Goal: Obtain resource: Download file/media

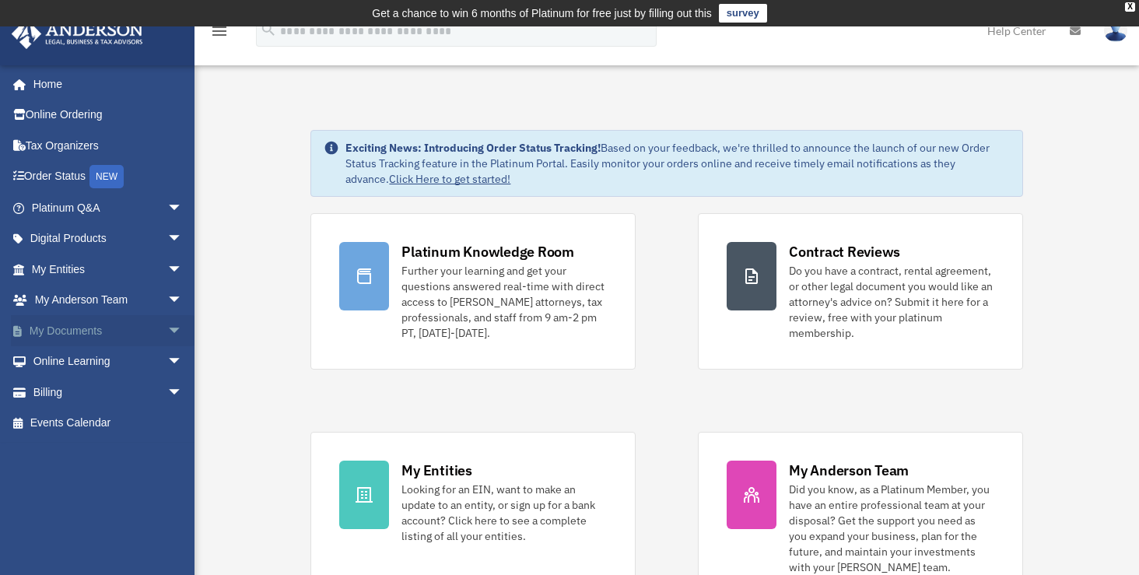
click at [104, 332] on link "My Documents arrow_drop_down" at bounding box center [108, 330] width 195 height 31
click at [131, 331] on link "My Documents arrow_drop_down" at bounding box center [108, 330] width 195 height 31
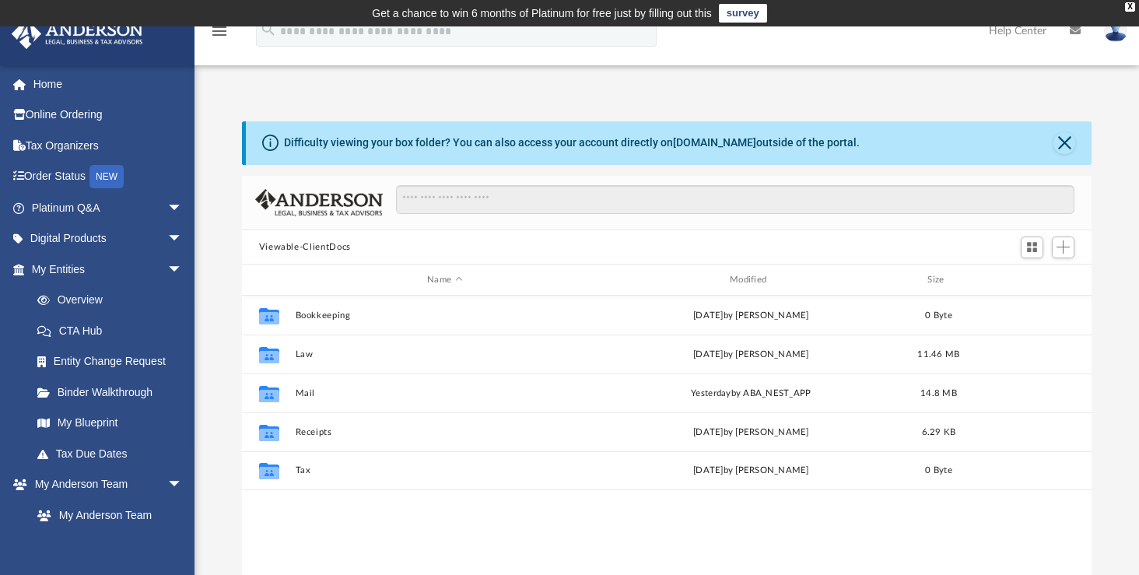
scroll to position [342, 838]
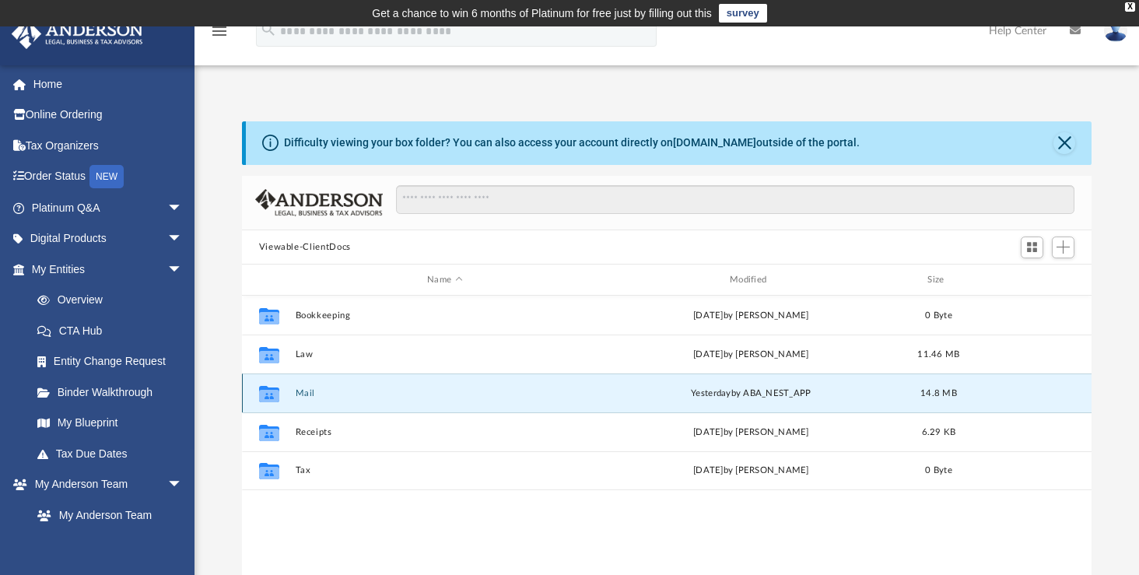
click at [297, 396] on button "Mail" at bounding box center [444, 393] width 299 height 10
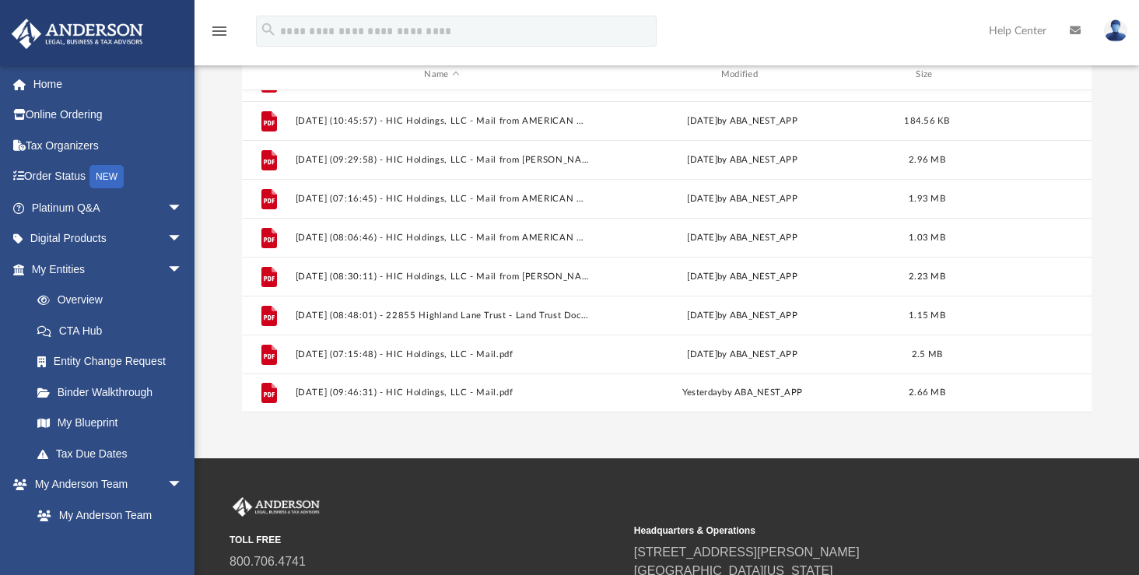
scroll to position [366, 0]
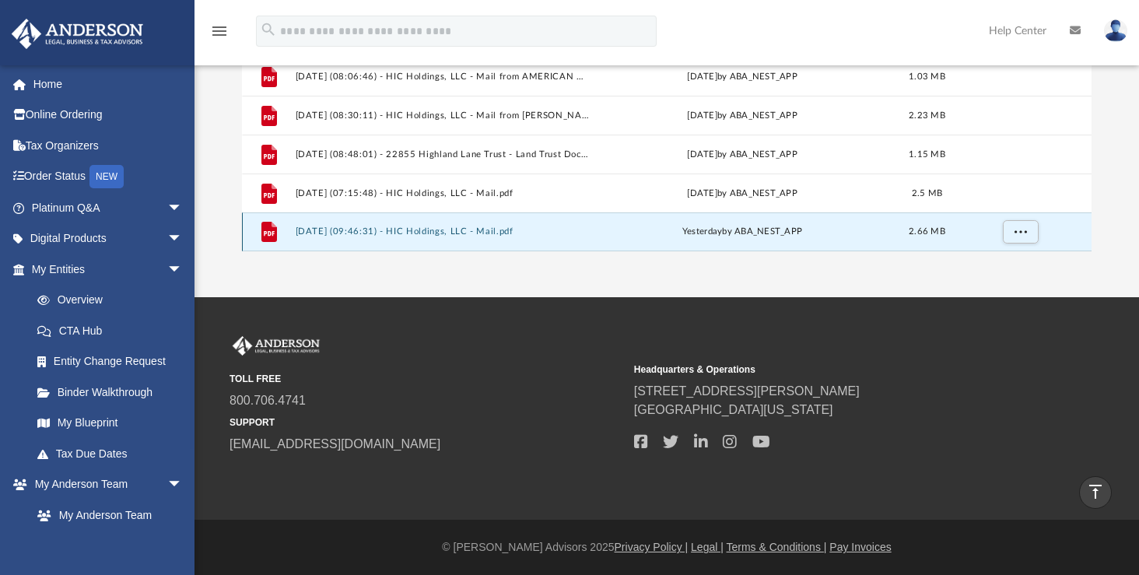
click at [374, 230] on button "[DATE] (09:46:31) - HIC Holdings, LLC - Mail.pdf" at bounding box center [441, 231] width 293 height 10
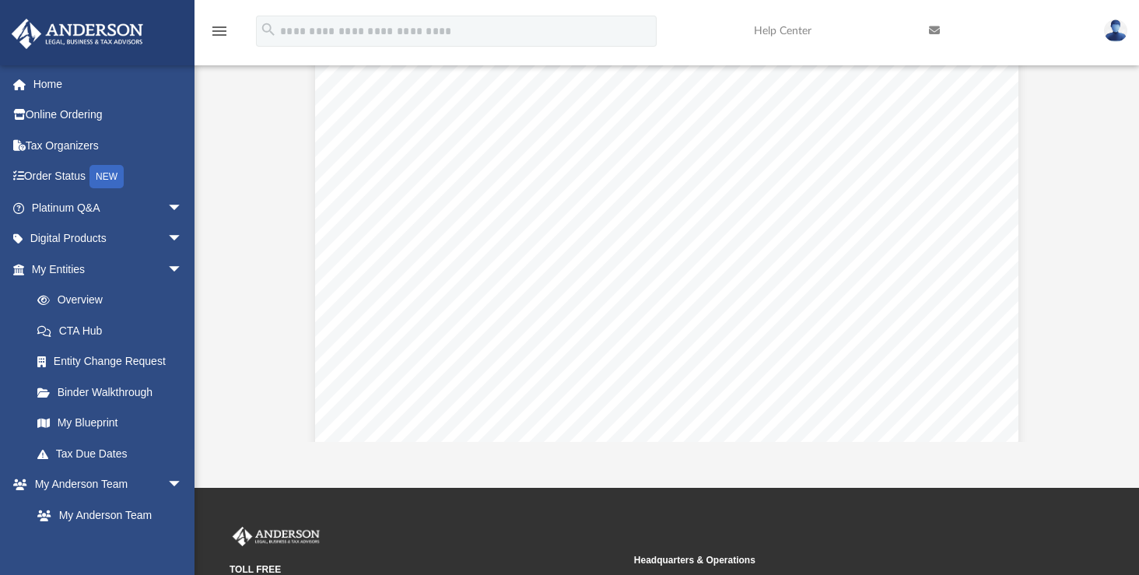
scroll to position [0, 0]
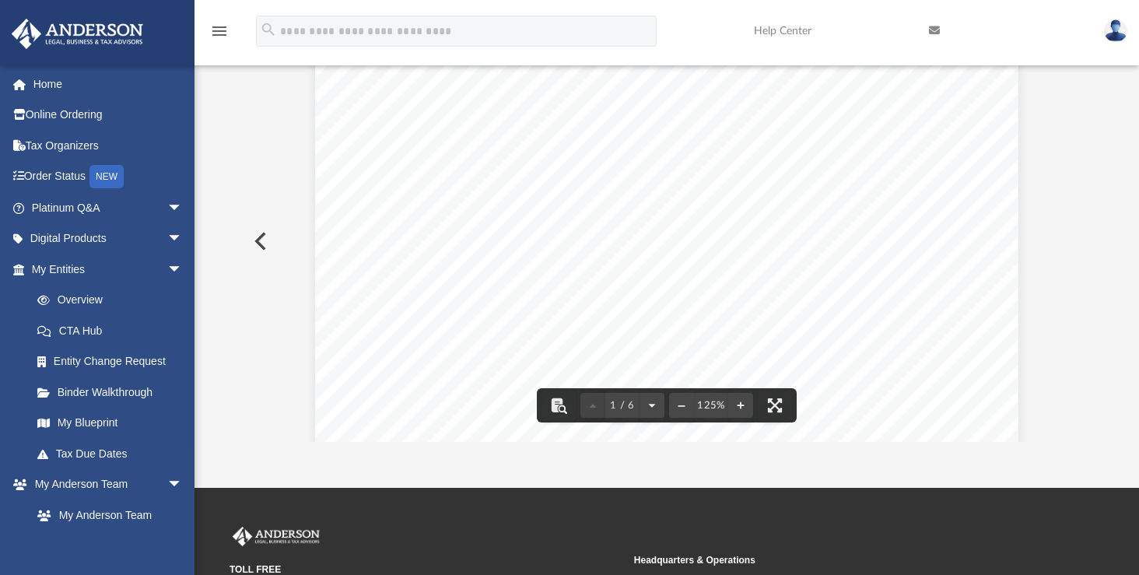
click at [266, 236] on button "Preview" at bounding box center [259, 241] width 34 height 44
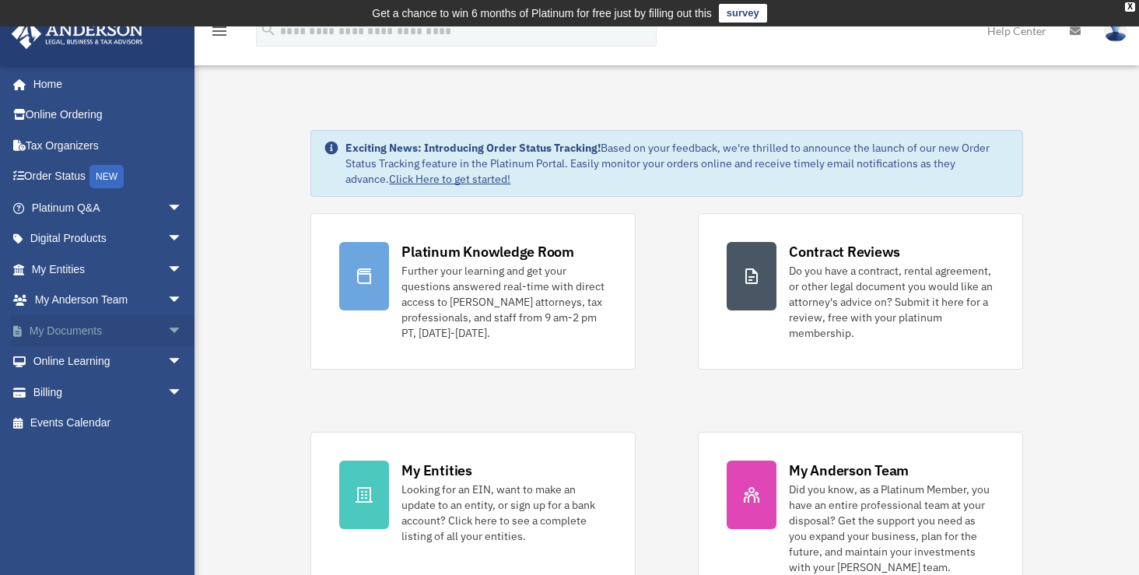
click at [167, 326] on span "arrow_drop_down" at bounding box center [182, 331] width 31 height 32
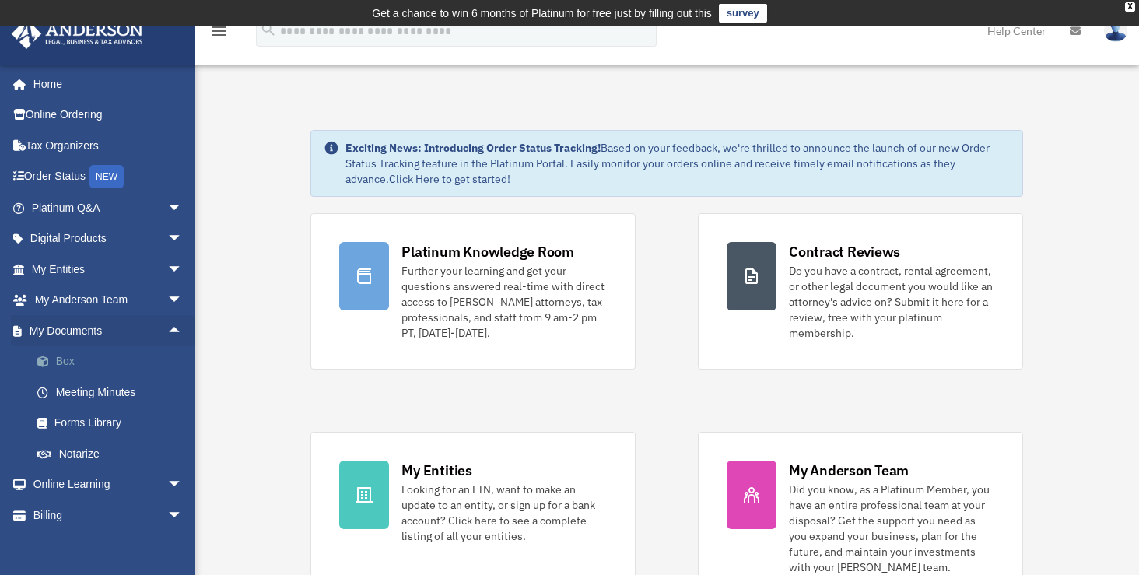
click at [126, 363] on link "Box" at bounding box center [114, 361] width 184 height 31
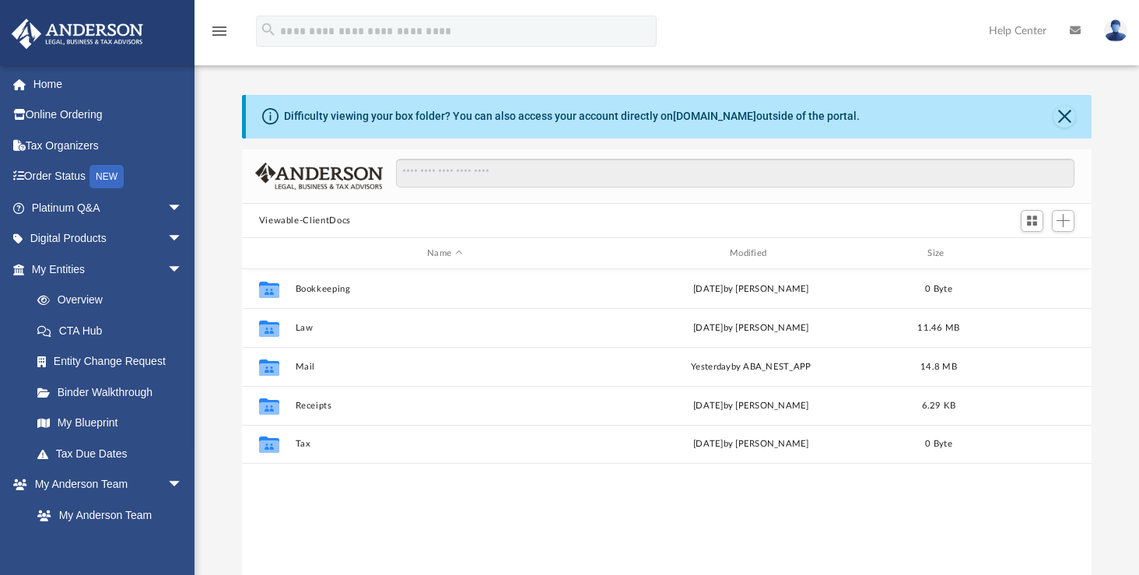
scroll to position [342, 838]
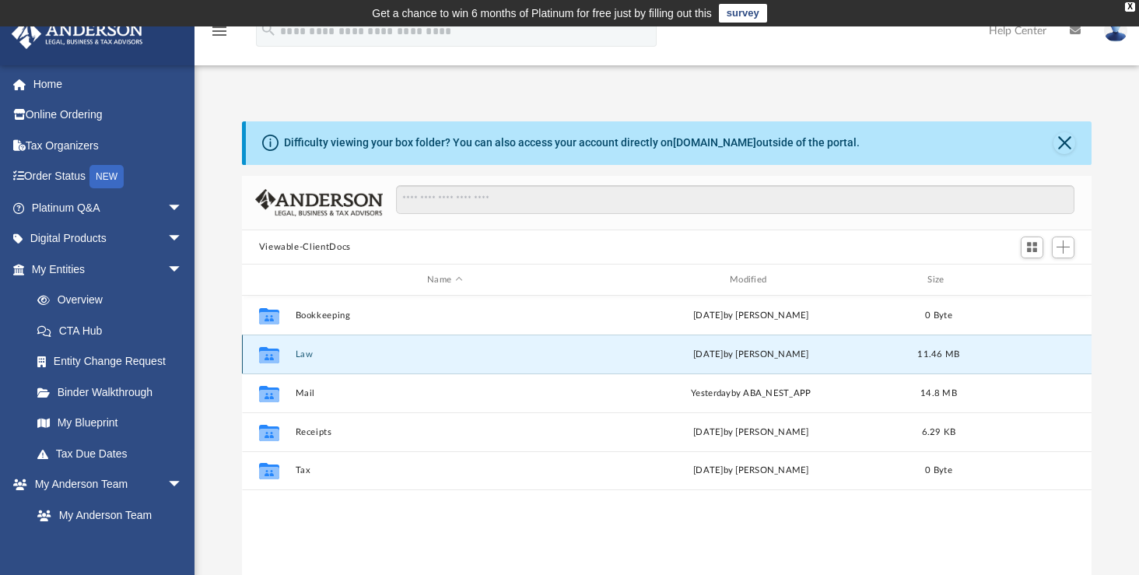
click at [312, 356] on button "Law" at bounding box center [444, 354] width 299 height 10
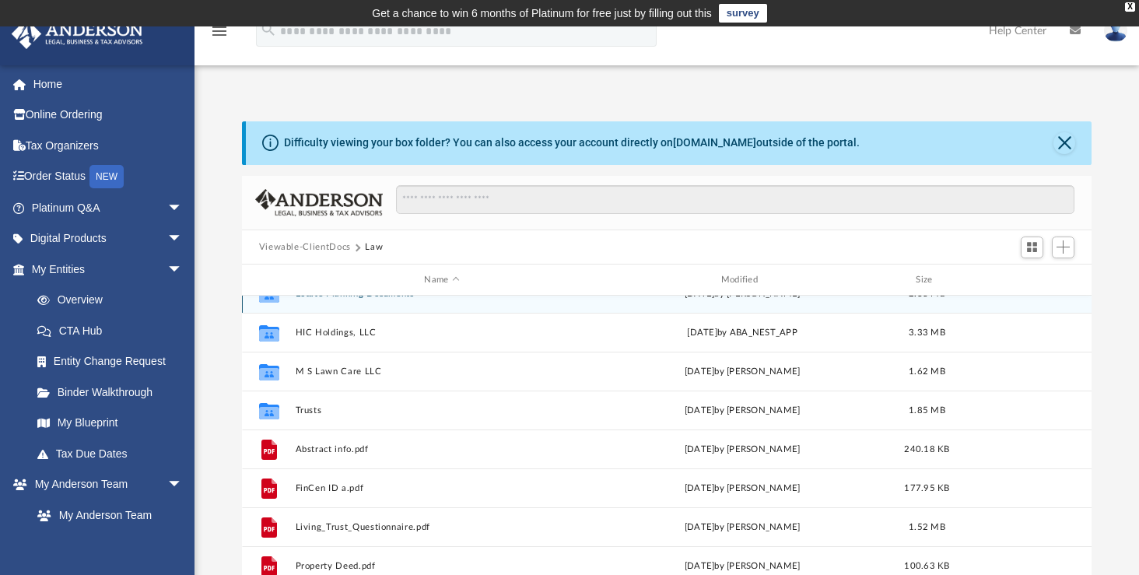
scroll to position [28, 0]
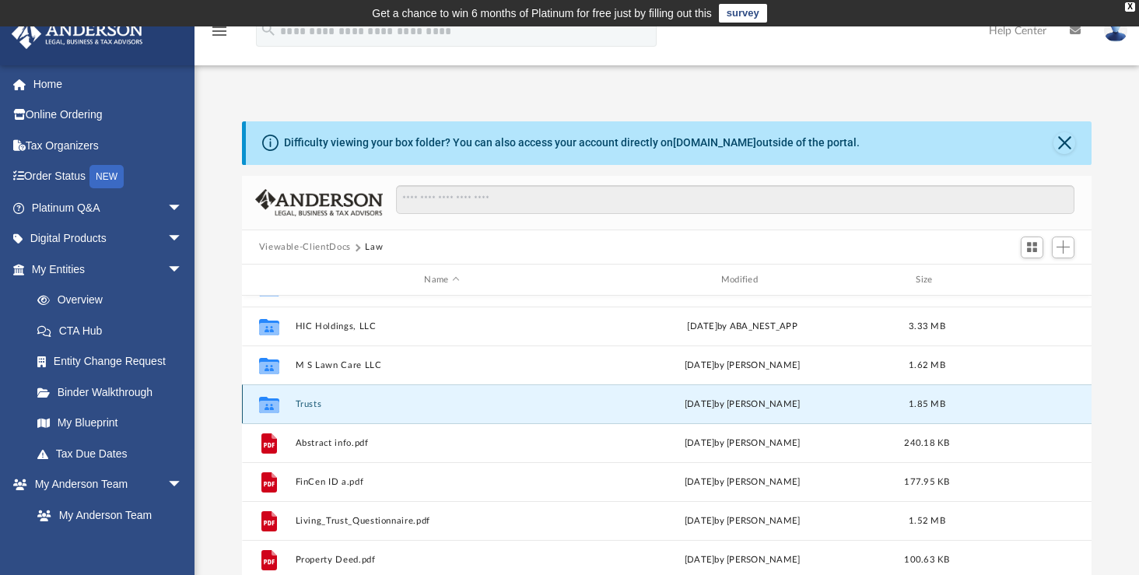
click at [313, 399] on button "Trusts" at bounding box center [441, 404] width 293 height 10
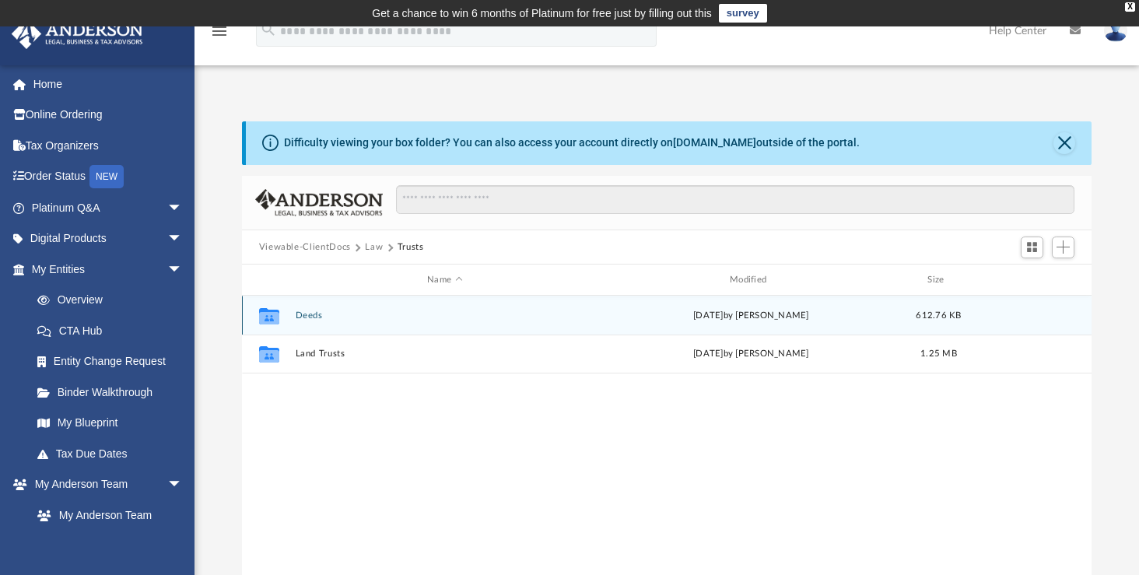
click at [302, 310] on button "Deeds" at bounding box center [444, 315] width 299 height 10
click at [377, 319] on button "Deed - 22855 Highland Lane" at bounding box center [444, 315] width 299 height 10
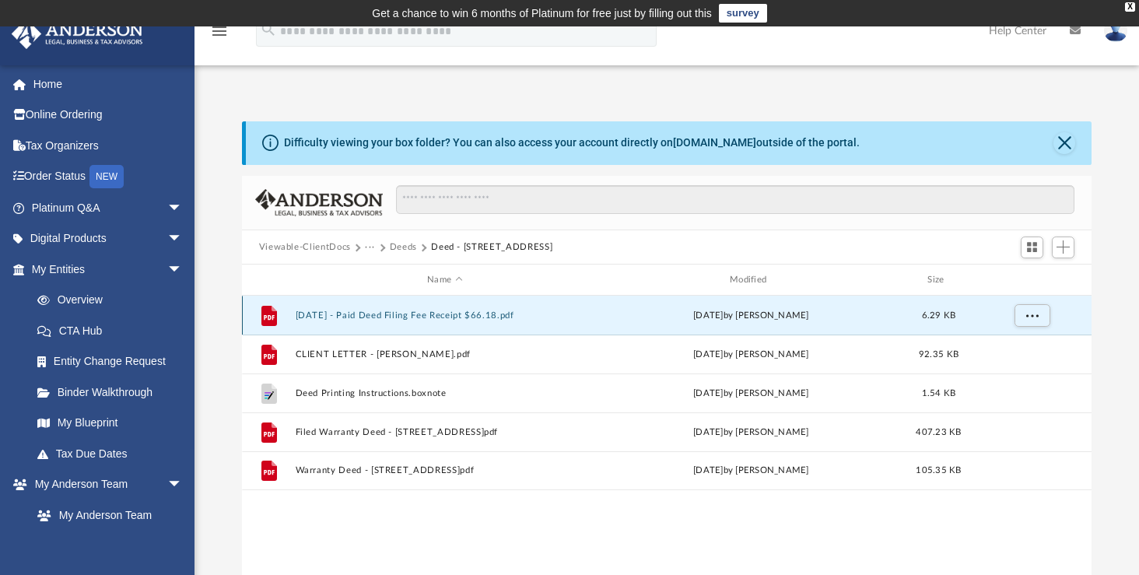
click at [415, 313] on button "2025.09.19 - Paid Deed Filing Fee Receipt $66.18.pdf" at bounding box center [444, 315] width 299 height 10
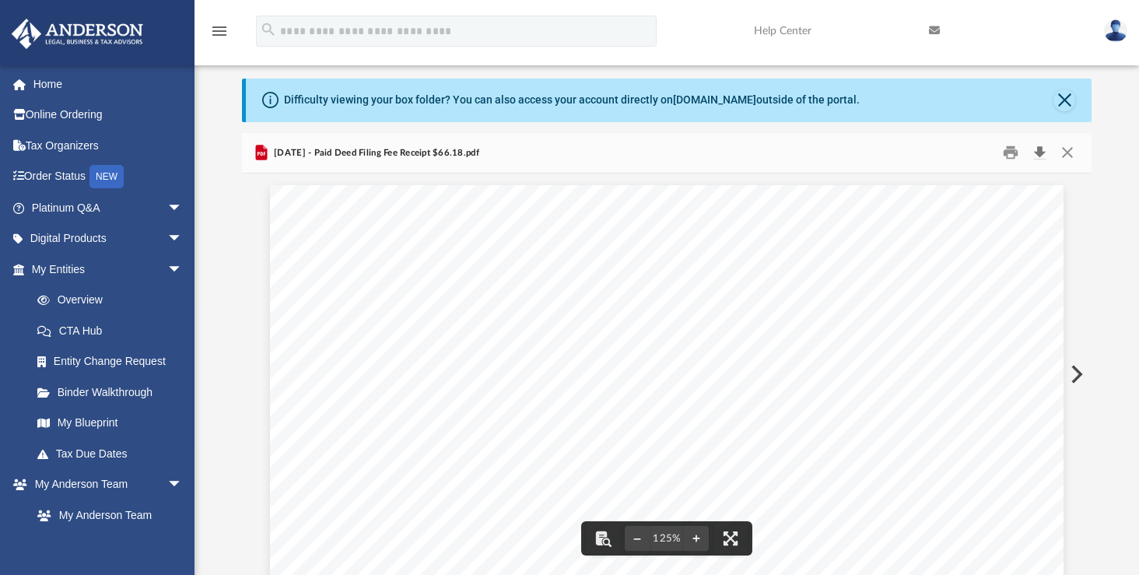
click at [1038, 149] on button "Download" at bounding box center [1039, 153] width 28 height 24
click at [1062, 147] on button "Close" at bounding box center [1067, 153] width 28 height 24
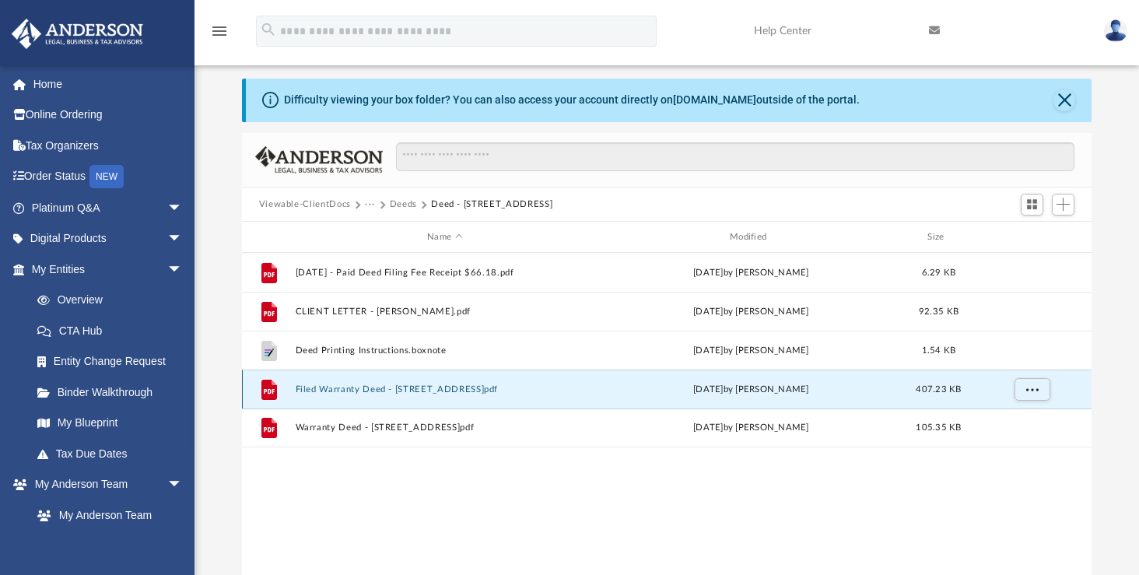
click at [357, 387] on button "Filed Warranty Deed - 22855 Highland Lane.pdf" at bounding box center [444, 389] width 299 height 10
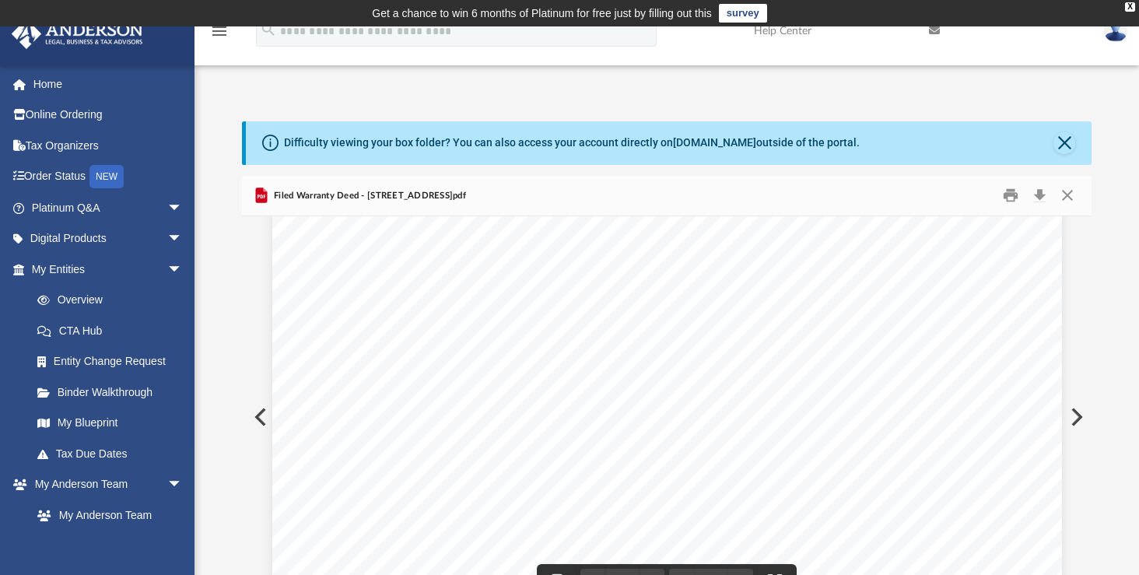
scroll to position [2194, 0]
click at [1041, 191] on button "Download" at bounding box center [1039, 196] width 28 height 24
click at [1060, 195] on button "Close" at bounding box center [1067, 196] width 28 height 24
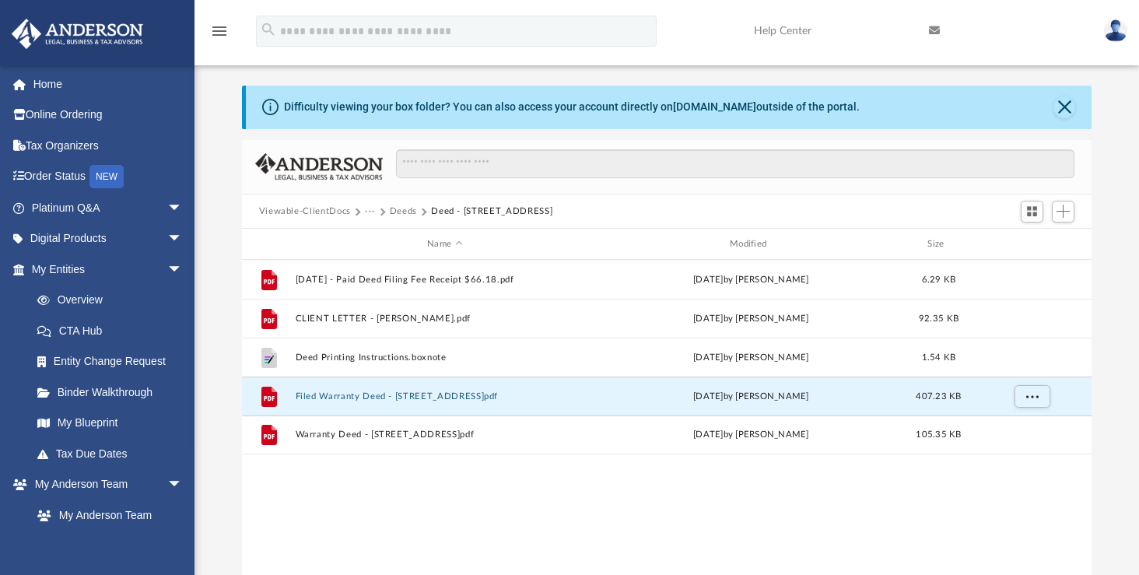
scroll to position [0, 0]
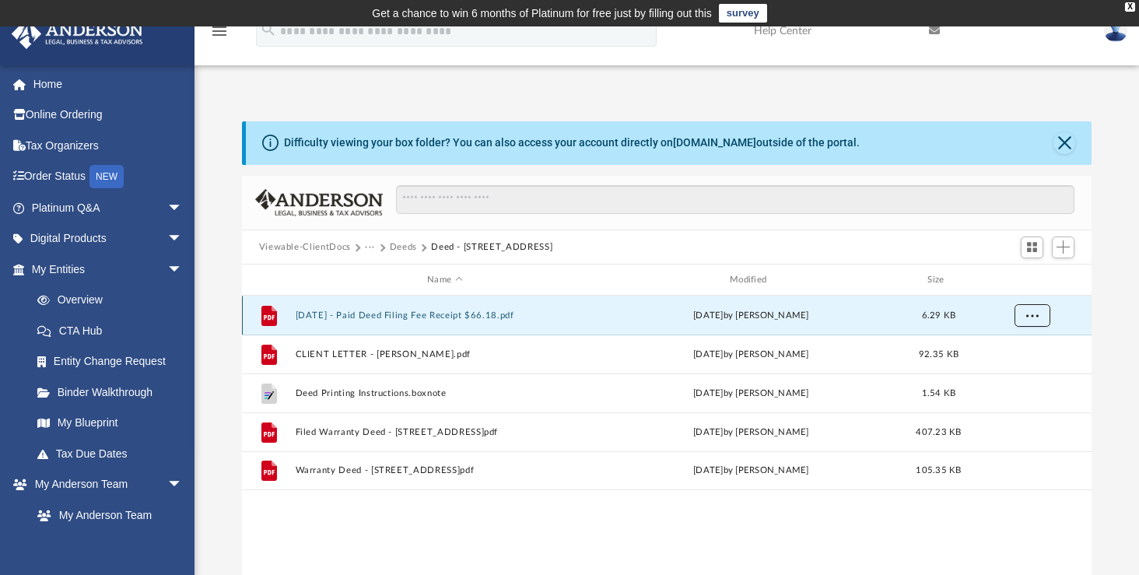
click at [1025, 316] on button "More options" at bounding box center [1031, 315] width 36 height 23
click at [500, 316] on button "2025.09.19 - Paid Deed Filing Fee Receipt $66.18.pdf" at bounding box center [444, 315] width 299 height 10
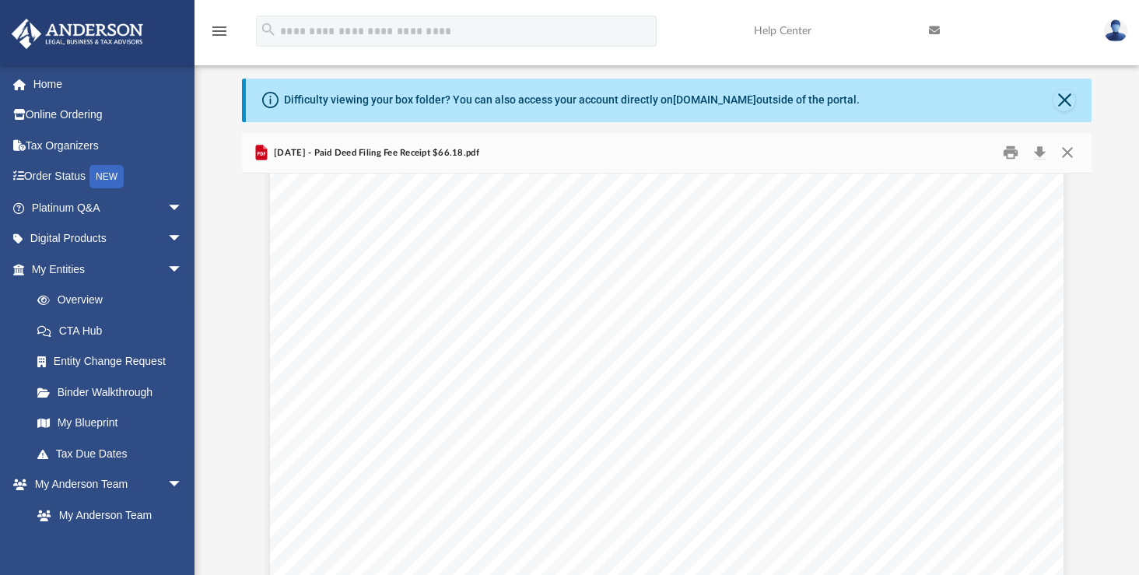
scroll to position [649, 0]
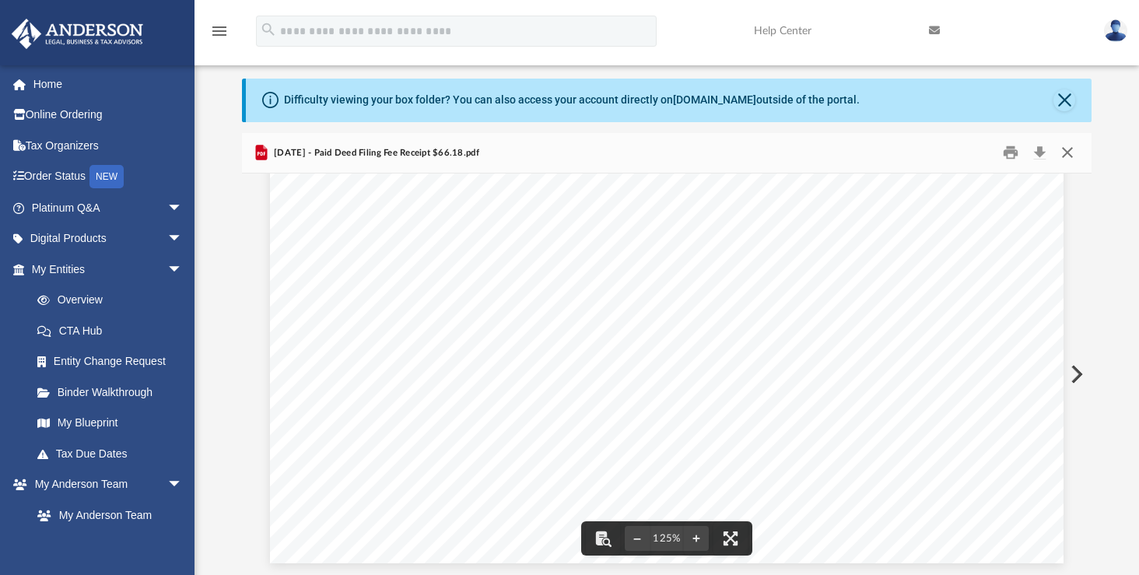
click at [1065, 145] on button "Close" at bounding box center [1067, 153] width 28 height 24
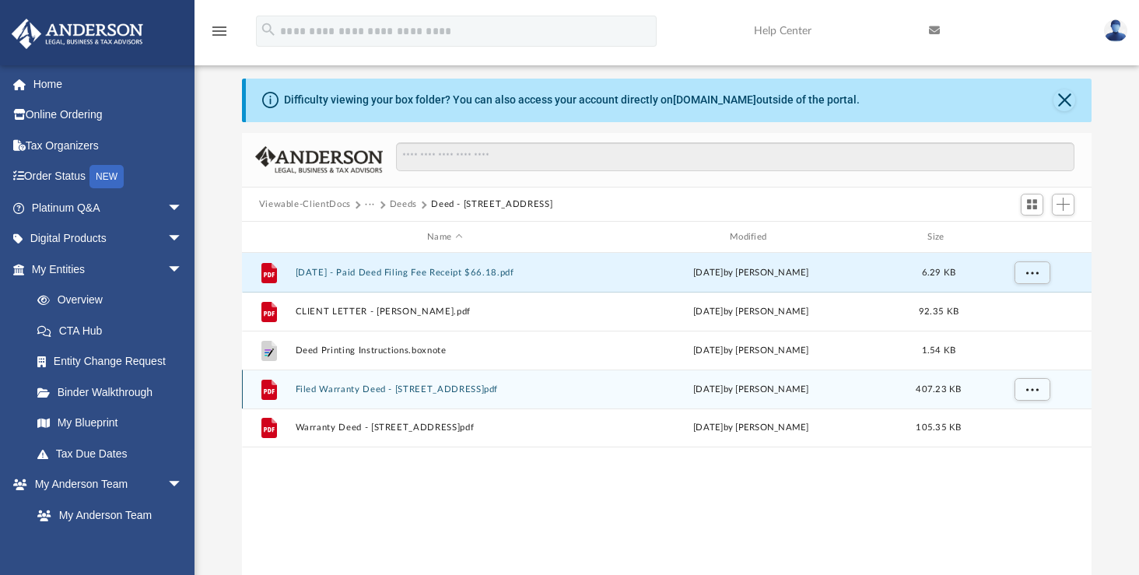
click at [499, 387] on button "Filed Warranty Deed - 22855 Highland Lane.pdf" at bounding box center [444, 389] width 299 height 10
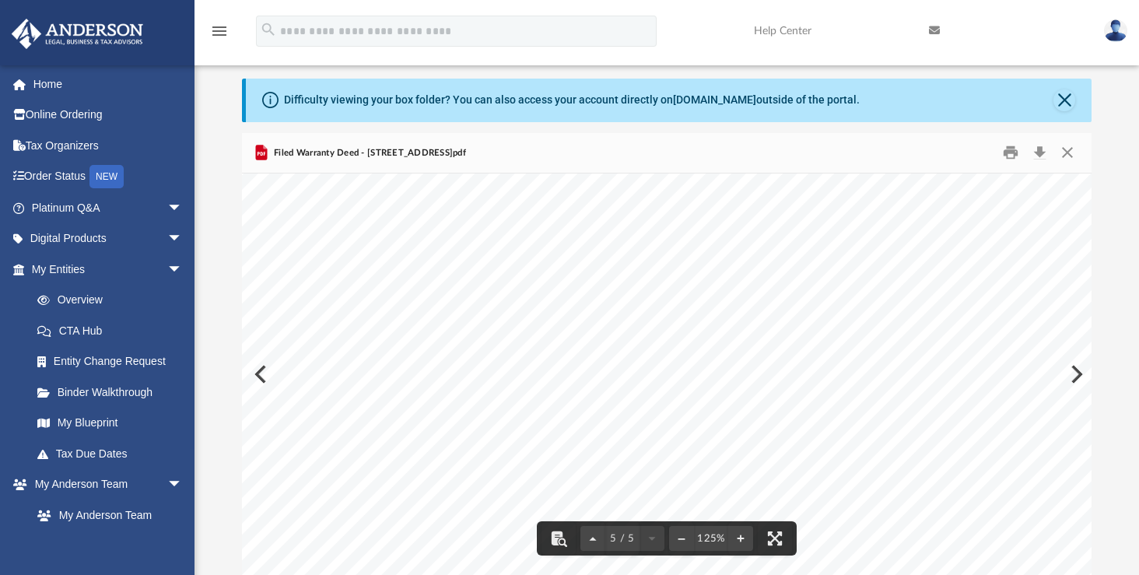
scroll to position [4605, 0]
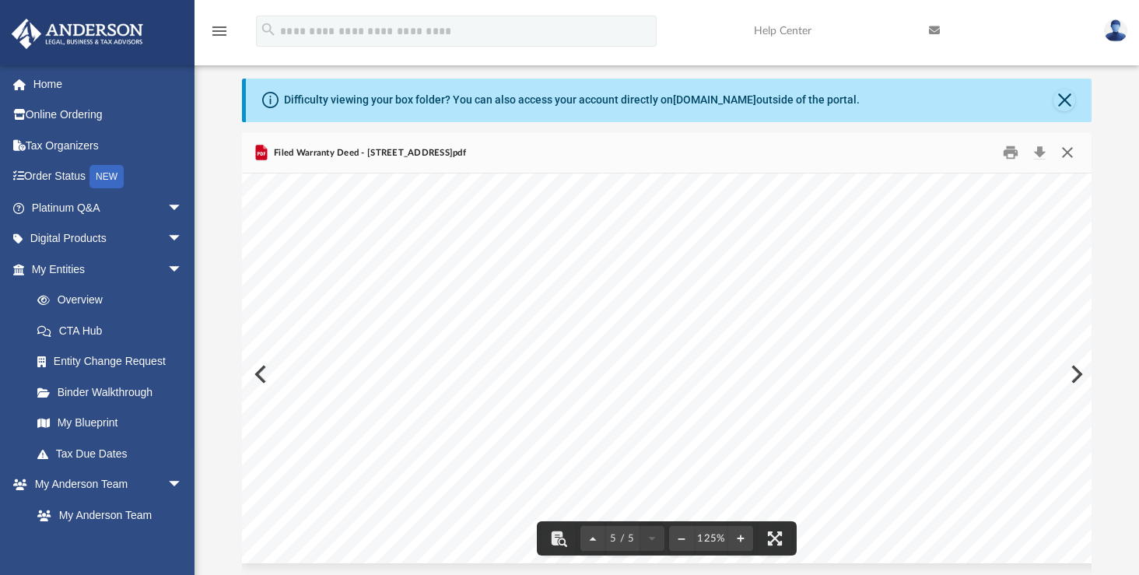
click at [1073, 152] on button "Close" at bounding box center [1067, 153] width 28 height 24
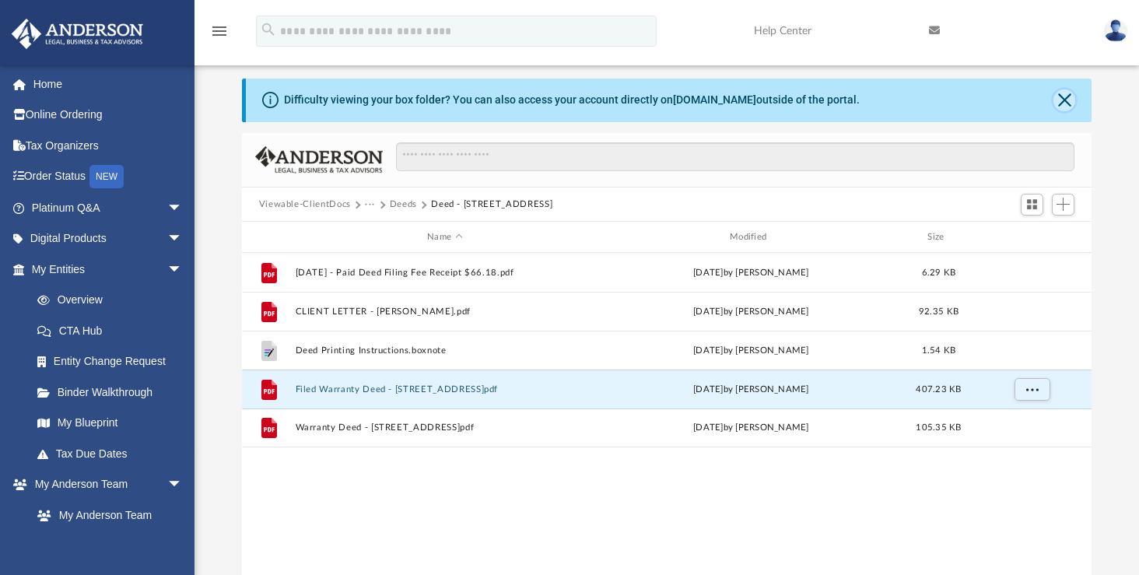
click at [1067, 99] on button "Close" at bounding box center [1064, 100] width 22 height 22
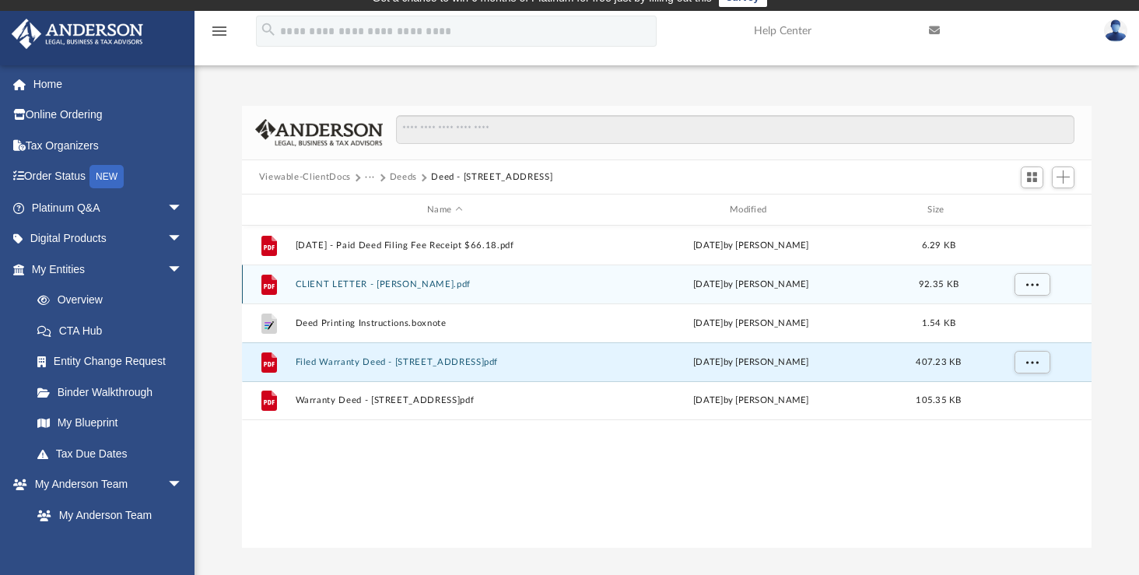
scroll to position [0, 0]
